Goal: Use online tool/utility: Utilize a website feature to perform a specific function

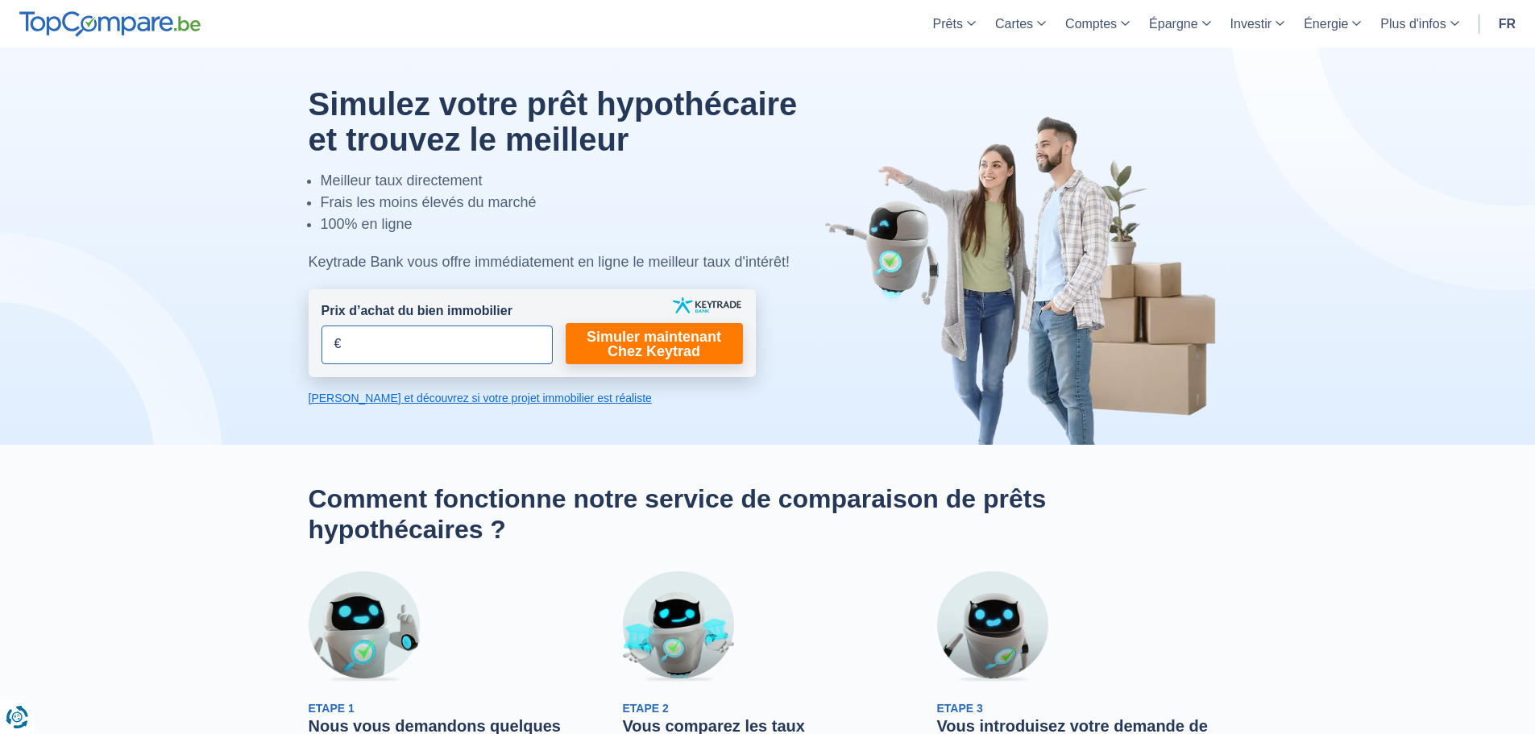
click at [400, 350] on input "Prix d’achat du bien immobilier" at bounding box center [436, 345] width 231 height 39
type input "140.000"
click at [645, 348] on link "Simuler maintenant Chez Keytrad" at bounding box center [654, 343] width 177 height 41
click at [638, 327] on link "Simuler maintenant Chez Keytrad" at bounding box center [654, 343] width 177 height 41
click at [750, 360] on form "Prix d’achat du bien immobilier 140.000 € Champs requis Vous devez fournir une …" at bounding box center [532, 333] width 447 height 88
